Goal: Find specific page/section: Find specific page/section

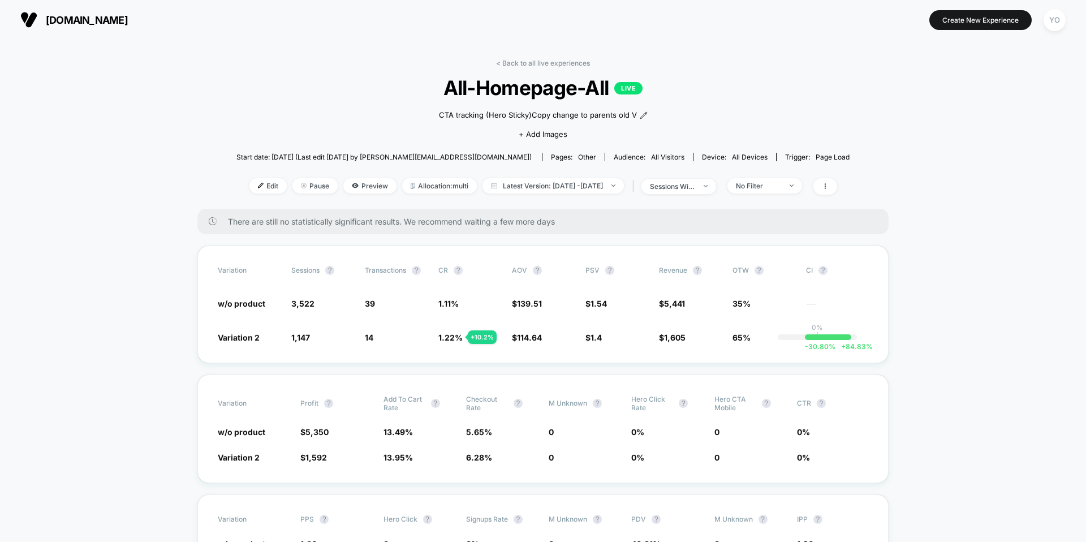
click at [64, 25] on span "[DOMAIN_NAME]" at bounding box center [87, 20] width 82 height 12
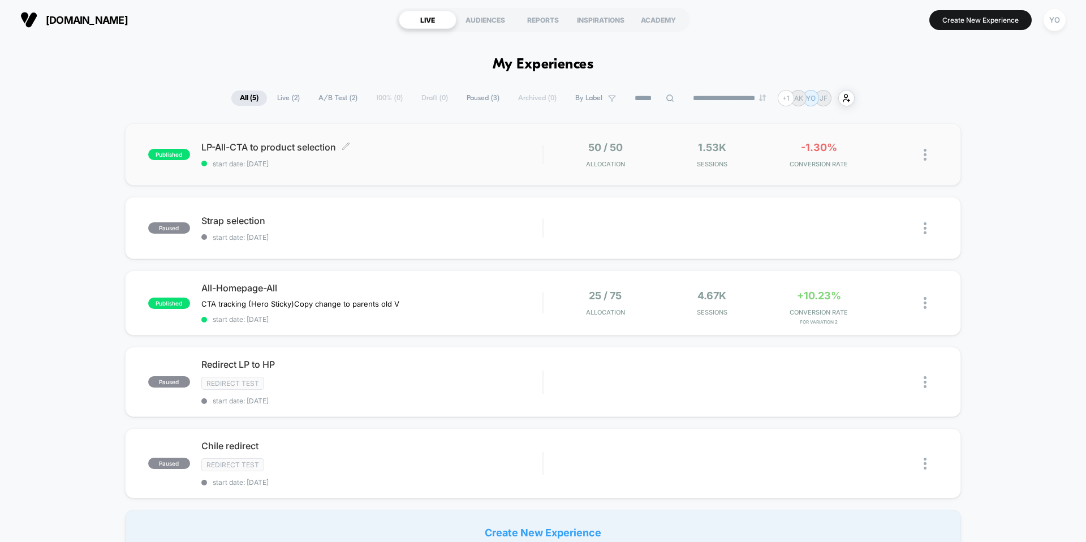
click at [252, 158] on div "LP-All-CTA to product selection Click to edit experience details Click to edit …" at bounding box center [371, 154] width 341 height 27
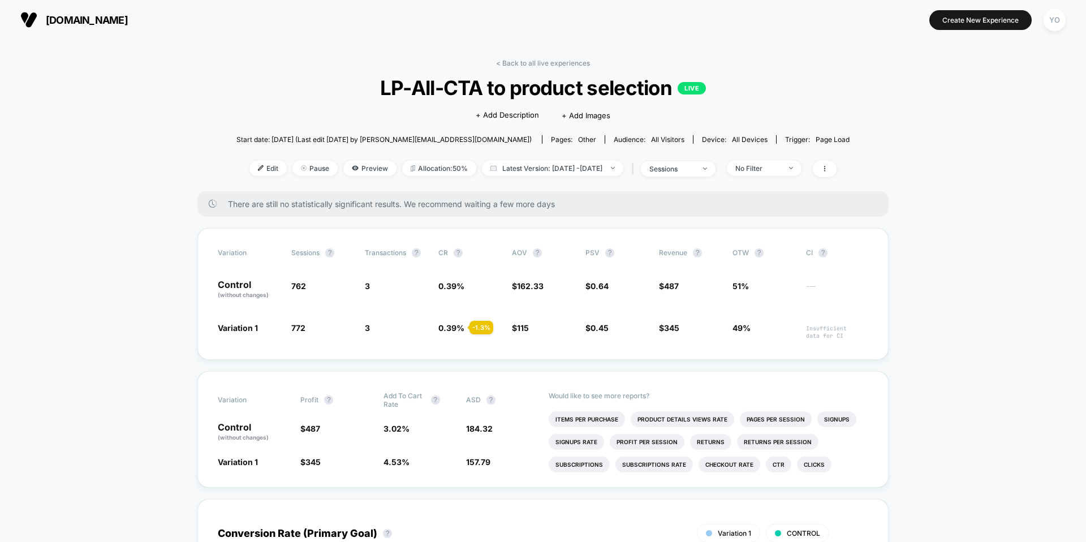
click at [78, 20] on span "[DOMAIN_NAME]" at bounding box center [87, 20] width 82 height 12
